Goal: Task Accomplishment & Management: Manage account settings

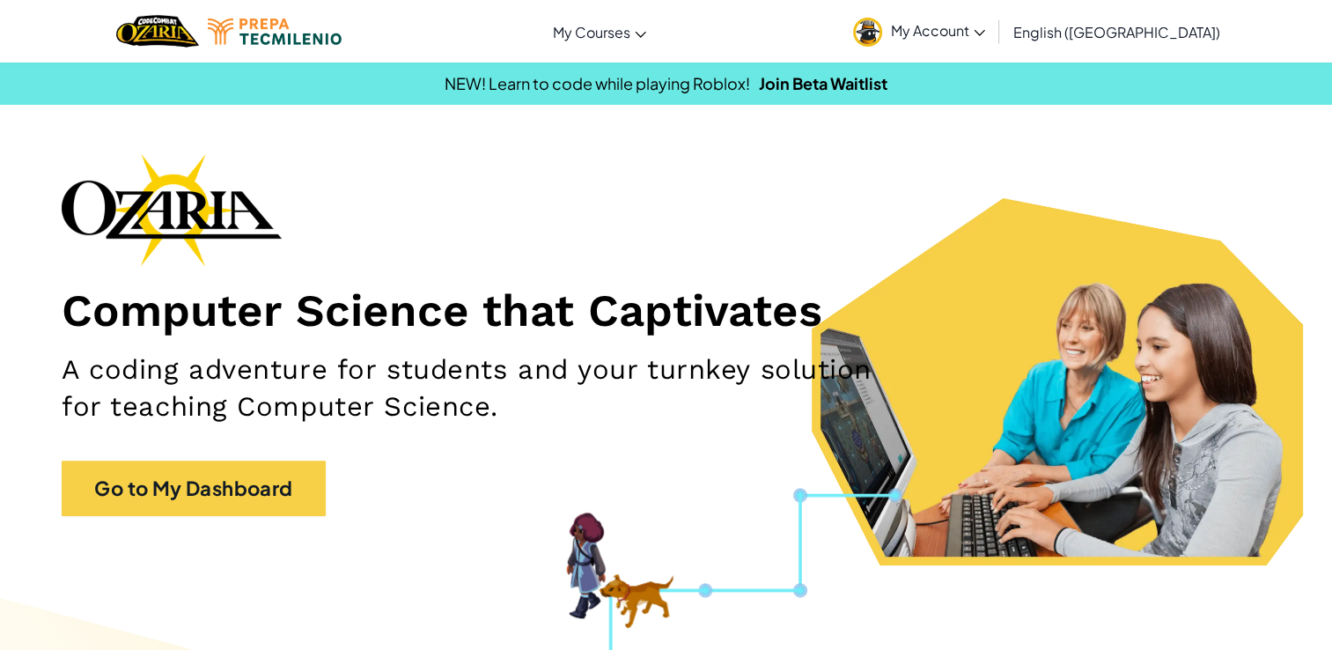
click at [985, 31] on span "My Account" at bounding box center [938, 30] width 94 height 18
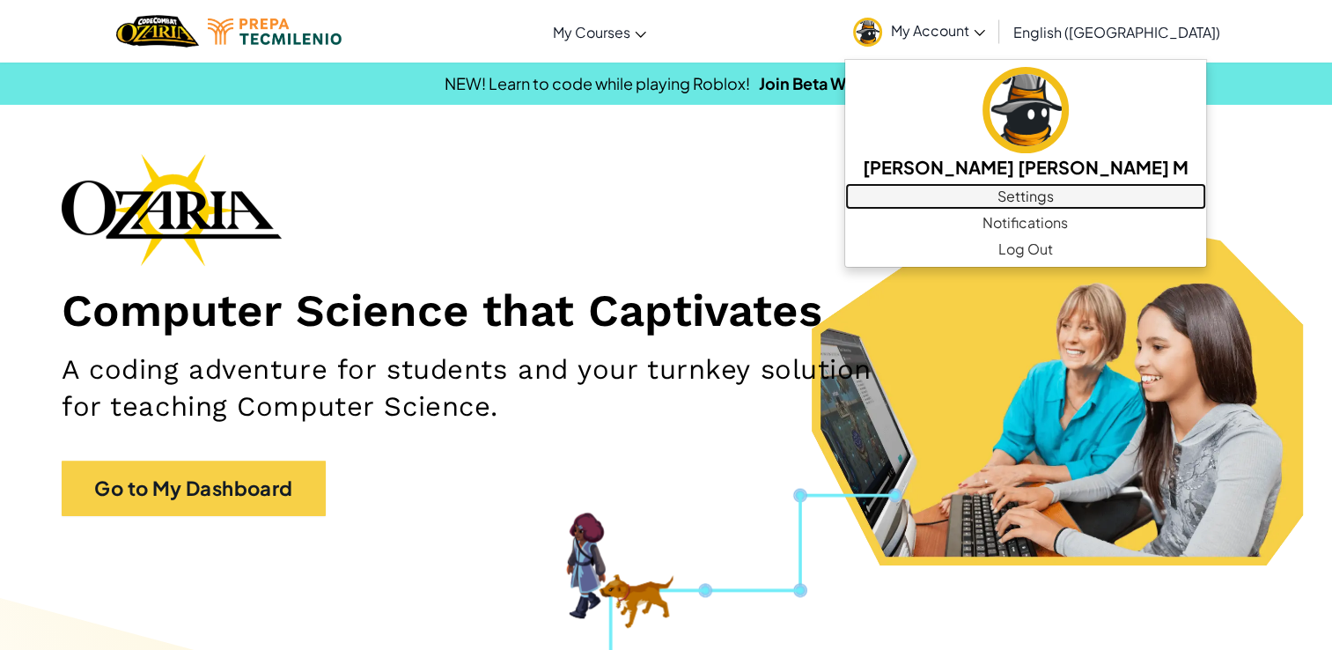
click at [1041, 194] on link "Settings" at bounding box center [1025, 196] width 361 height 26
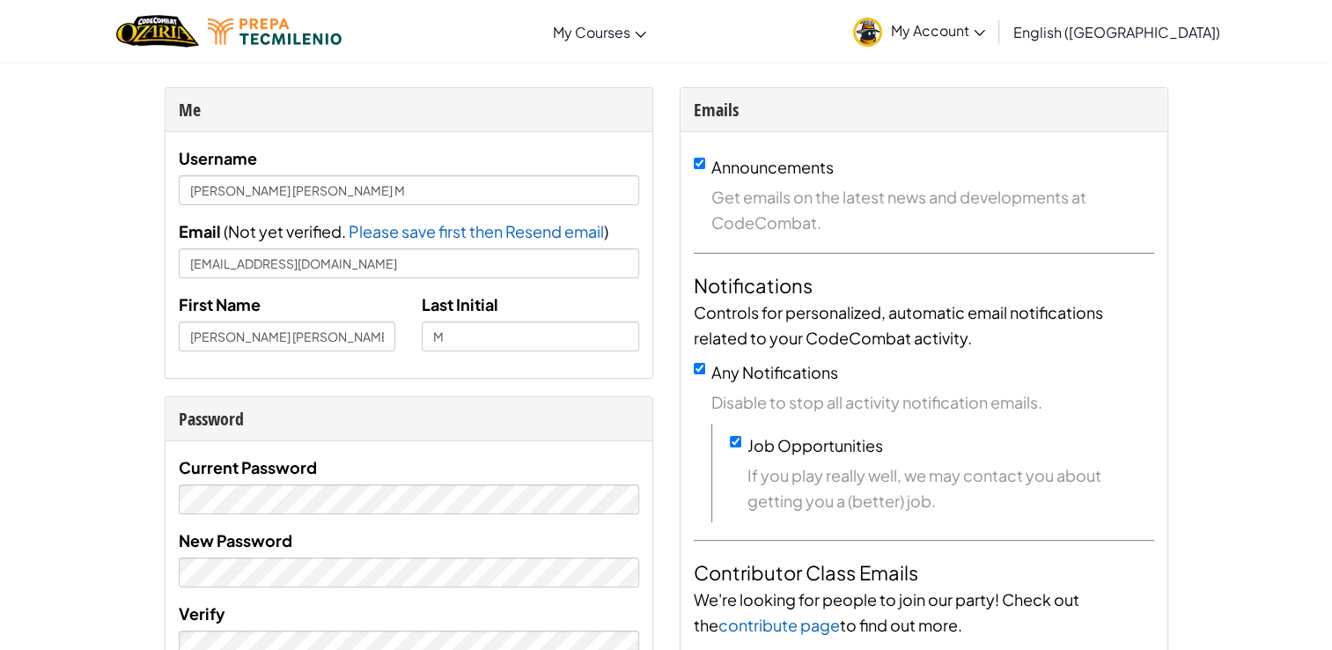
scroll to position [60, 0]
